Goal: Task Accomplishment & Management: Complete application form

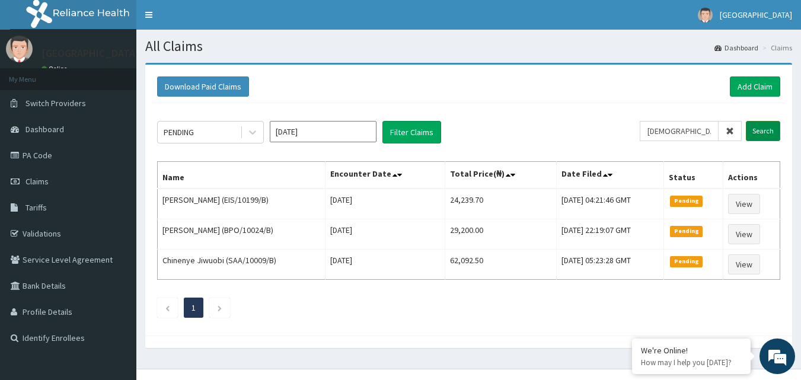
type input "[DEMOGRAPHIC_DATA]/10466/D"
click at [761, 129] on input "Search" at bounding box center [763, 131] width 34 height 20
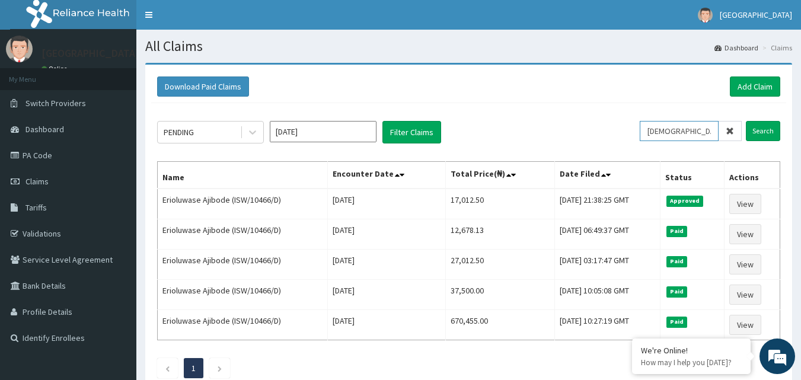
drag, startPoint x: 653, startPoint y: 131, endPoint x: 707, endPoint y: 131, distance: 53.9
click at [707, 131] on input "[DEMOGRAPHIC_DATA]/10466/D" at bounding box center [678, 131] width 79 height 20
click at [759, 85] on link "Add Claim" at bounding box center [755, 86] width 50 height 20
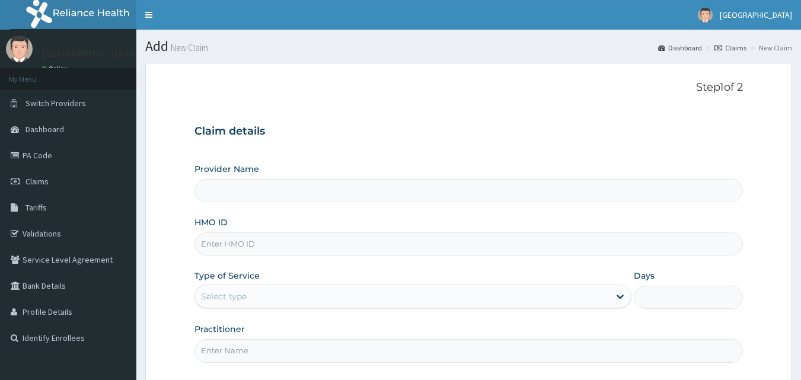
type input "Mother and Child Hospital - Omole"
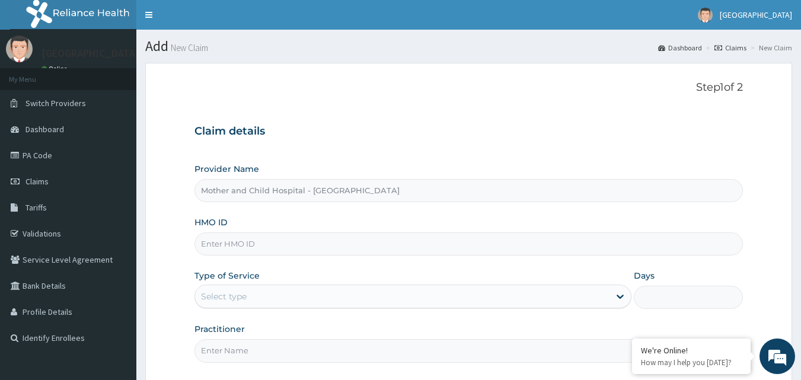
click at [248, 241] on input "HMO ID" at bounding box center [468, 243] width 549 height 23
paste input "[DEMOGRAPHIC_DATA]/10466/D"
type input "[DEMOGRAPHIC_DATA]/10466/D"
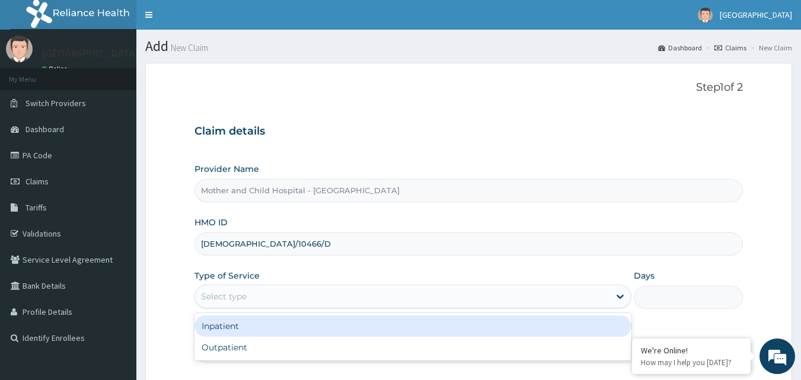
click at [335, 298] on div "Select type" at bounding box center [402, 296] width 414 height 19
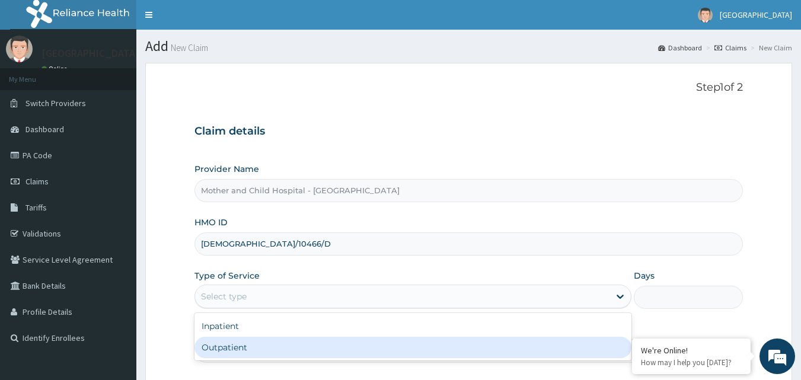
click at [257, 348] on div "Outpatient" at bounding box center [412, 347] width 437 height 21
type input "1"
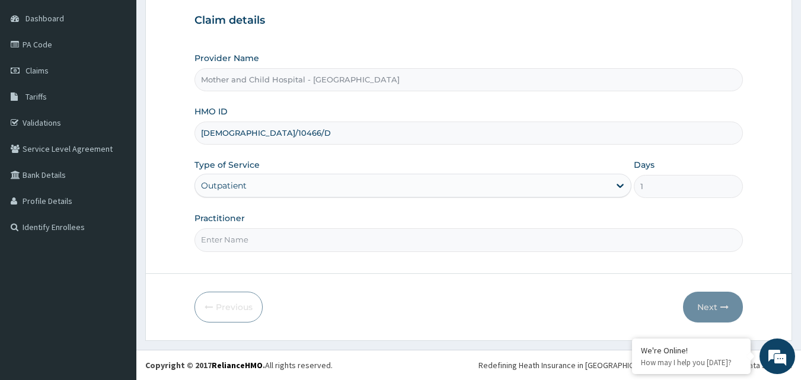
click at [267, 237] on input "Practitioner" at bounding box center [468, 239] width 549 height 23
click at [239, 239] on input "Practitioner" at bounding box center [468, 239] width 549 height 23
type input "DR JOKHO"
click at [718, 306] on button "Next" at bounding box center [713, 307] width 60 height 31
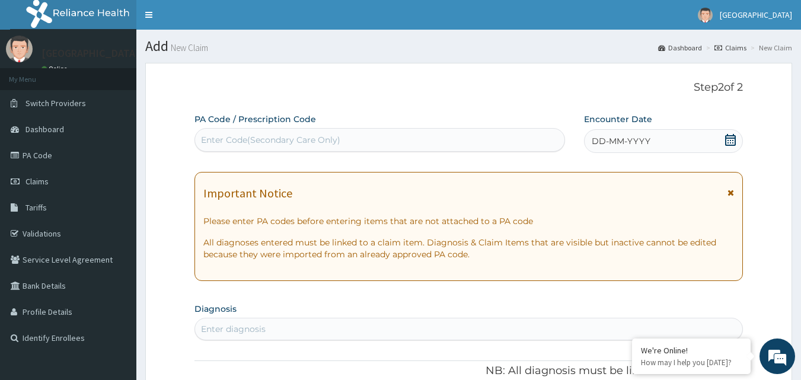
click at [637, 142] on span "DD-MM-YYYY" at bounding box center [620, 141] width 59 height 12
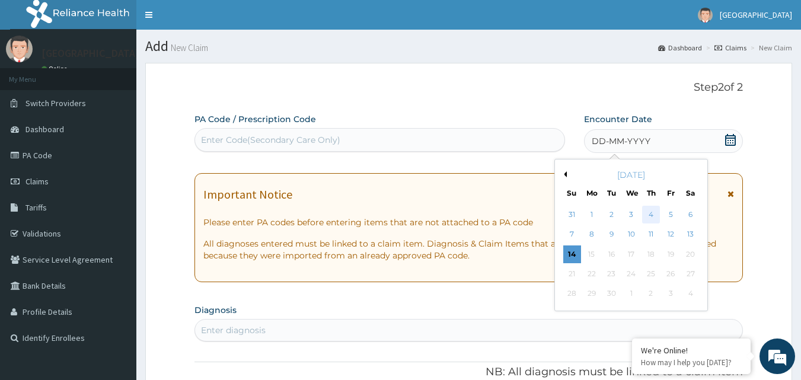
click at [650, 216] on div "4" at bounding box center [651, 215] width 18 height 18
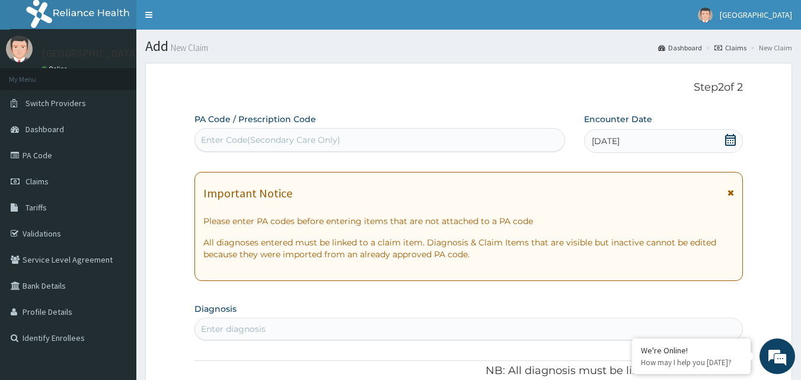
scroll to position [178, 0]
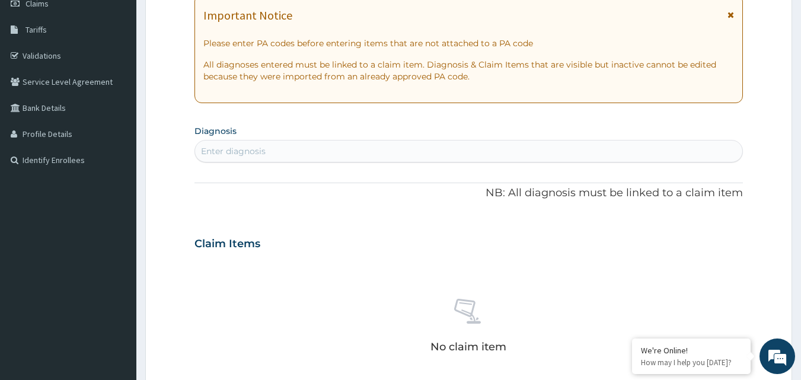
click at [255, 153] on div "Enter diagnosis" at bounding box center [233, 151] width 65 height 12
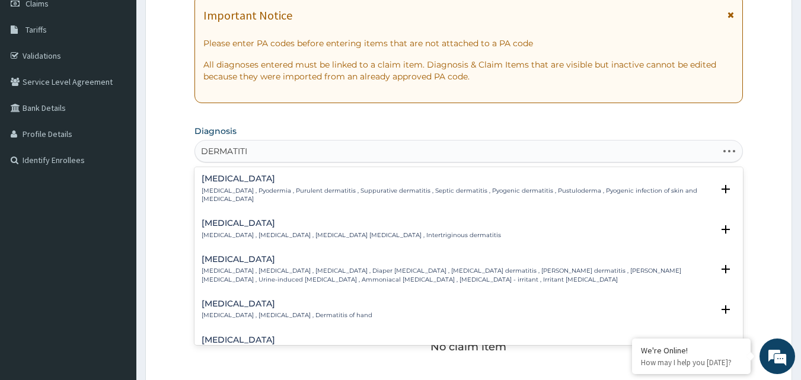
type input "DERMATITIS"
click at [248, 267] on p "Diaper rash , Nappy rash , Diaper dermatitis , Diaper erythema , Ammonia dermat…" at bounding box center [457, 275] width 511 height 17
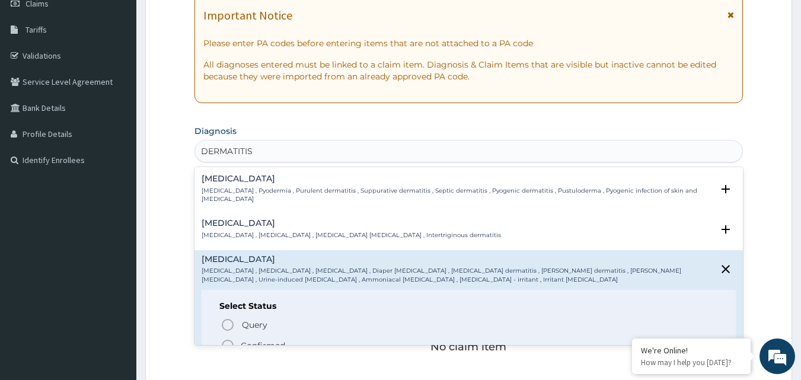
drag, startPoint x: 227, startPoint y: 338, endPoint x: 277, endPoint y: 299, distance: 63.8
click at [228, 338] on icon "status option filled" at bounding box center [227, 345] width 14 height 14
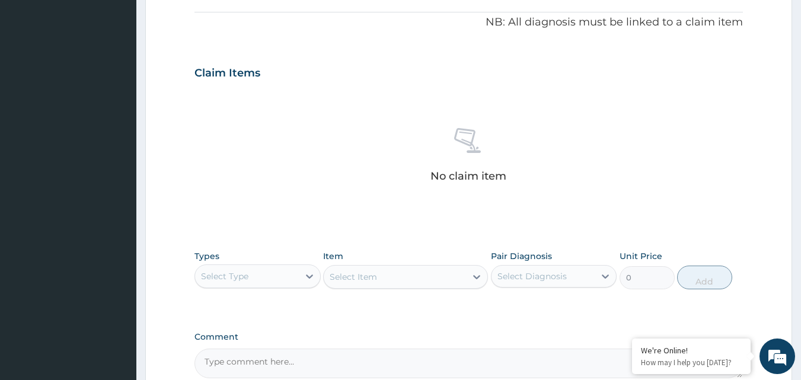
scroll to position [356, 0]
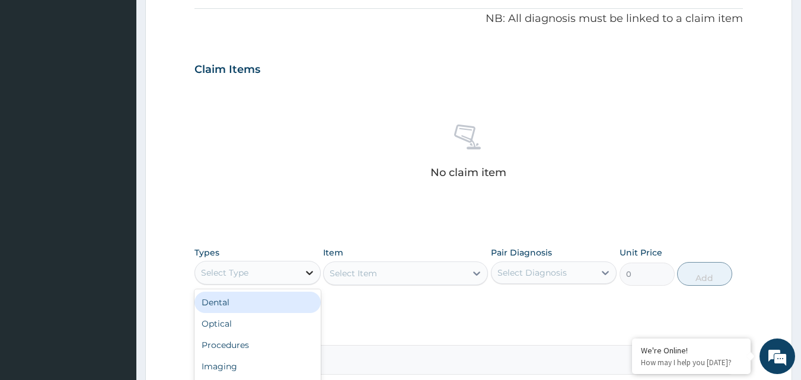
click at [312, 275] on icon at bounding box center [309, 273] width 12 height 12
type input "DRU"
click at [238, 302] on div "Drugs" at bounding box center [257, 302] width 126 height 21
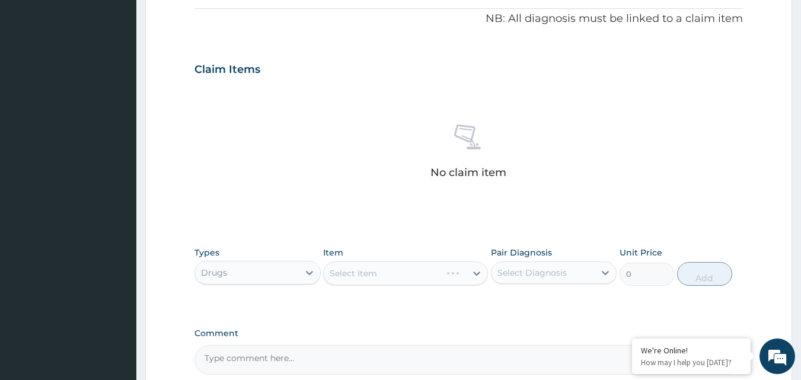
click at [479, 274] on div "Select Item" at bounding box center [405, 273] width 165 height 24
click at [421, 277] on div "Select Item" at bounding box center [405, 273] width 165 height 24
click at [421, 276] on div "Select Item" at bounding box center [405, 273] width 165 height 24
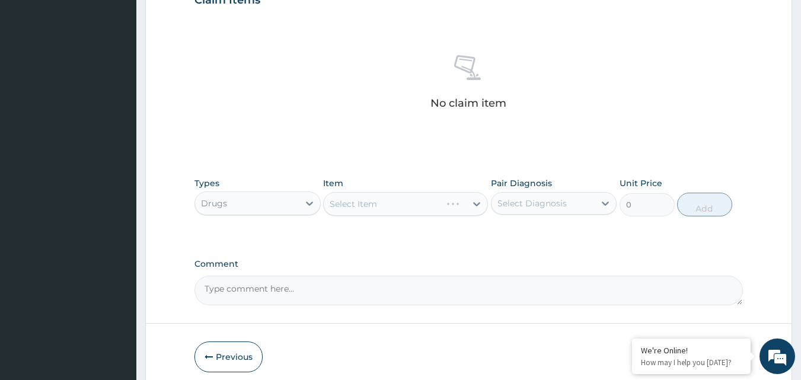
scroll to position [475, 0]
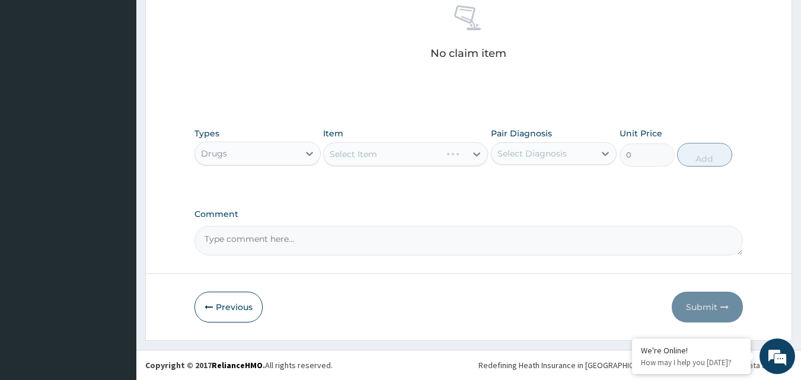
click at [390, 155] on div "Select Item" at bounding box center [405, 154] width 165 height 24
click at [469, 152] on div "Select Item" at bounding box center [405, 154] width 165 height 24
click at [478, 153] on div "Select Item" at bounding box center [405, 154] width 165 height 24
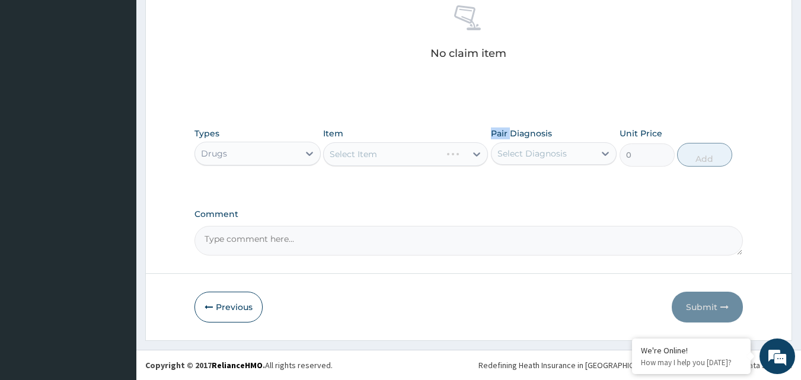
click at [478, 153] on div "Select Item" at bounding box center [405, 154] width 165 height 24
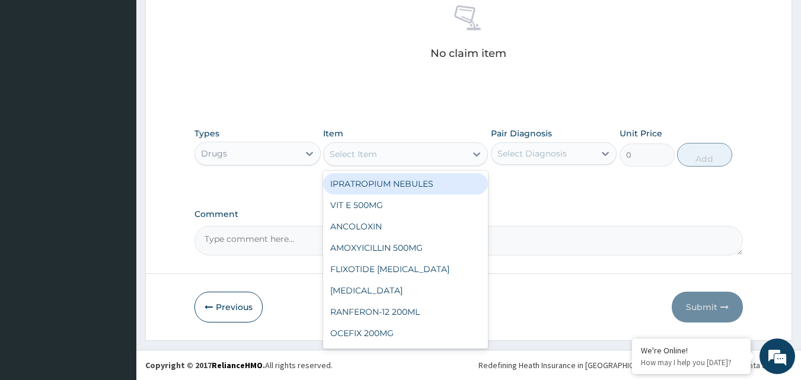
click at [442, 157] on div "Select Item" at bounding box center [395, 154] width 142 height 19
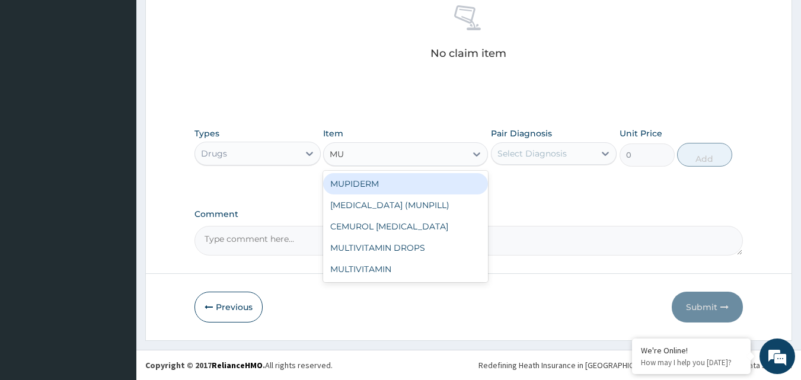
type input "MUP"
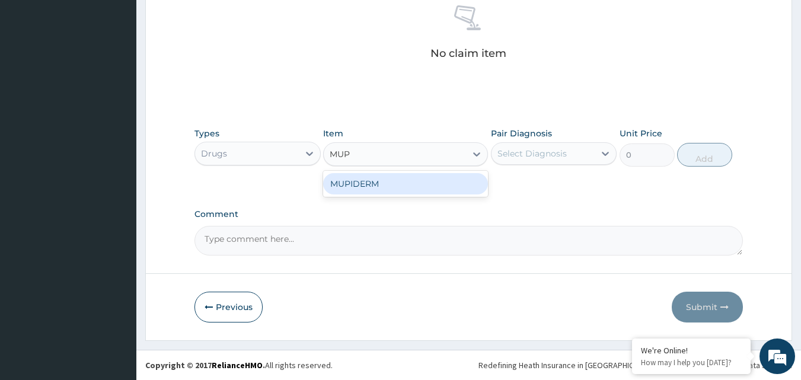
click at [401, 184] on div "MUPIDERM" at bounding box center [405, 183] width 165 height 21
type input "2337.5"
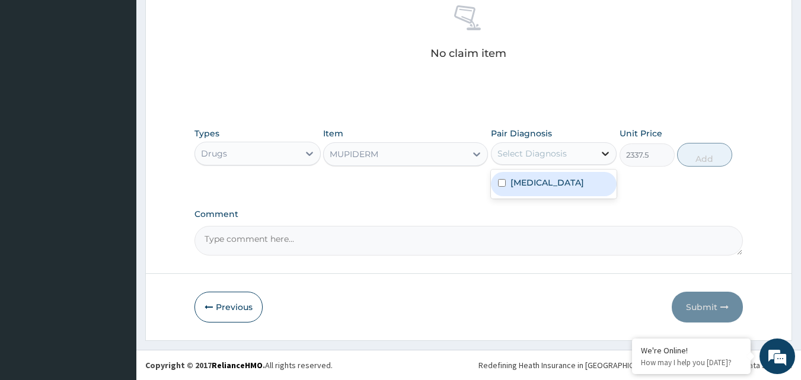
click at [605, 153] on icon at bounding box center [605, 154] width 12 height 12
click at [503, 181] on input "checkbox" at bounding box center [502, 183] width 8 height 8
checkbox input "true"
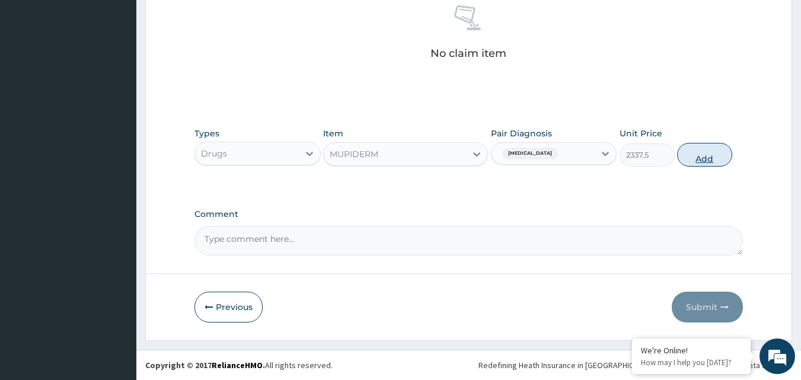
click at [707, 158] on button "Add" at bounding box center [704, 155] width 55 height 24
type input "0"
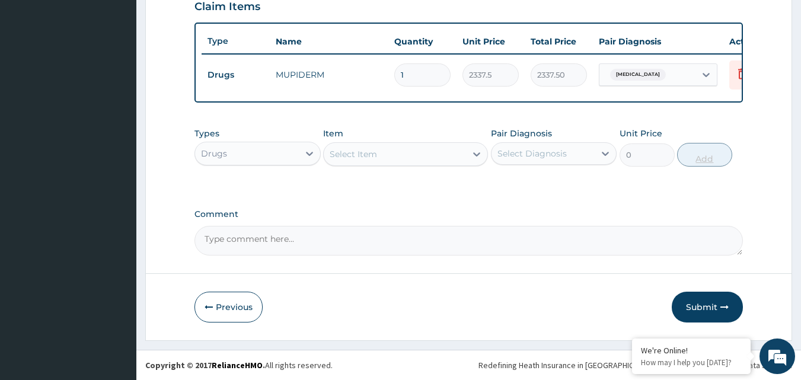
scroll to position [427, 0]
click at [708, 309] on button "Submit" at bounding box center [706, 307] width 71 height 31
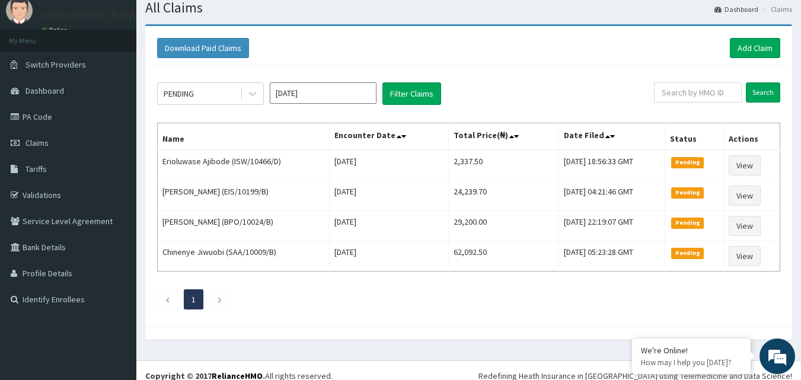
scroll to position [49, 0]
